Goal: Find specific page/section: Find specific page/section

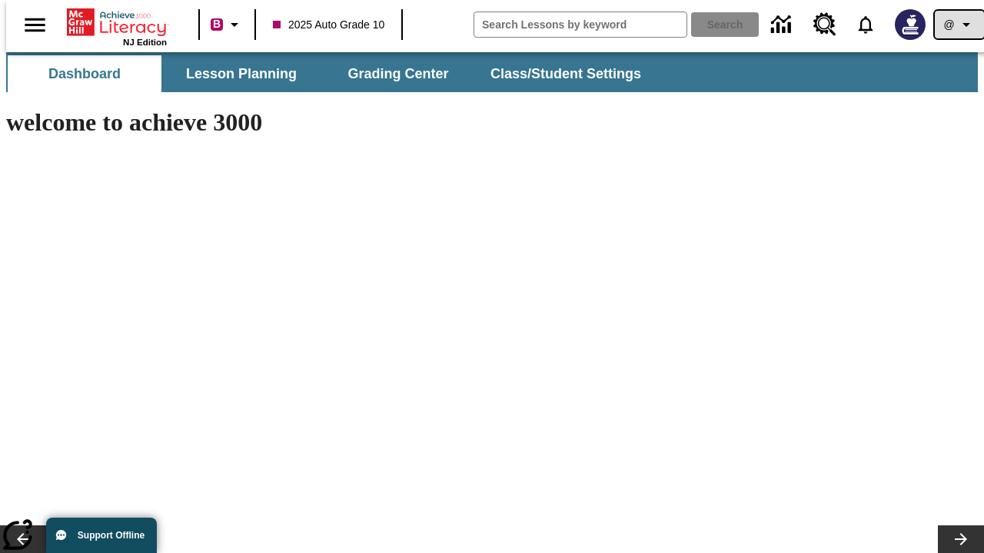
click at [957, 25] on icon "Profile/Settings" at bounding box center [966, 24] width 18 height 18
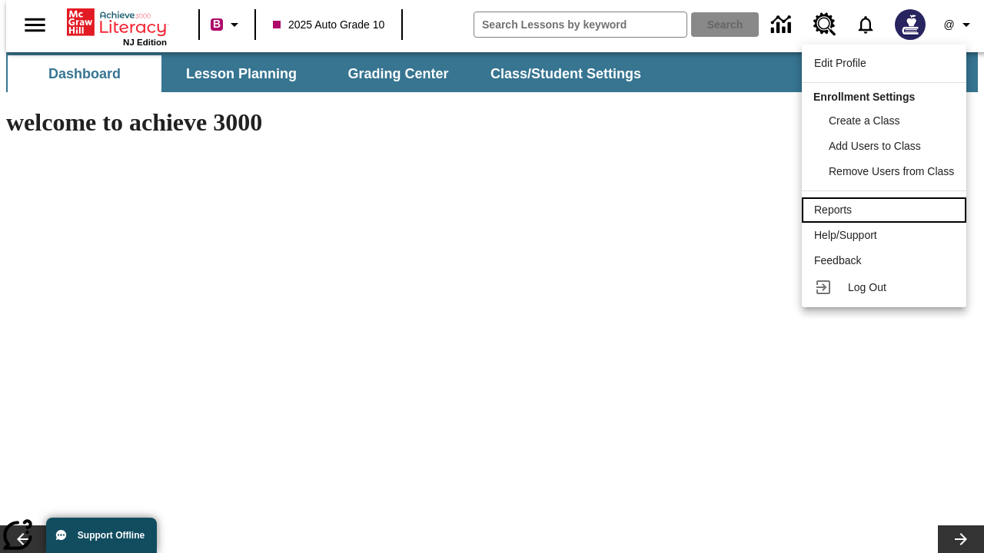
click at [886, 210] on div "Reports" at bounding box center [884, 210] width 140 height 16
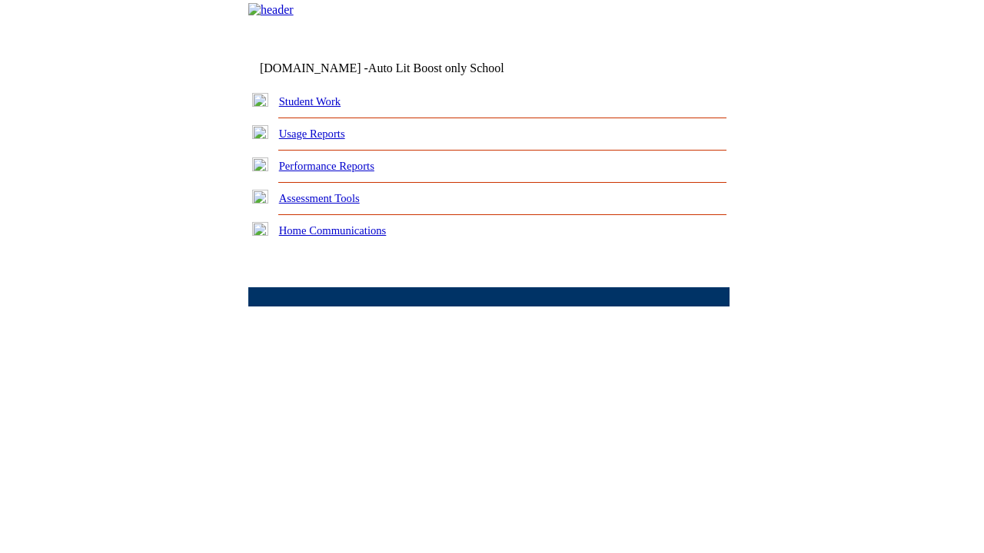
click at [342, 172] on link "Performance Reports" at bounding box center [326, 166] width 95 height 12
